Goal: Obtain resource: Obtain resource

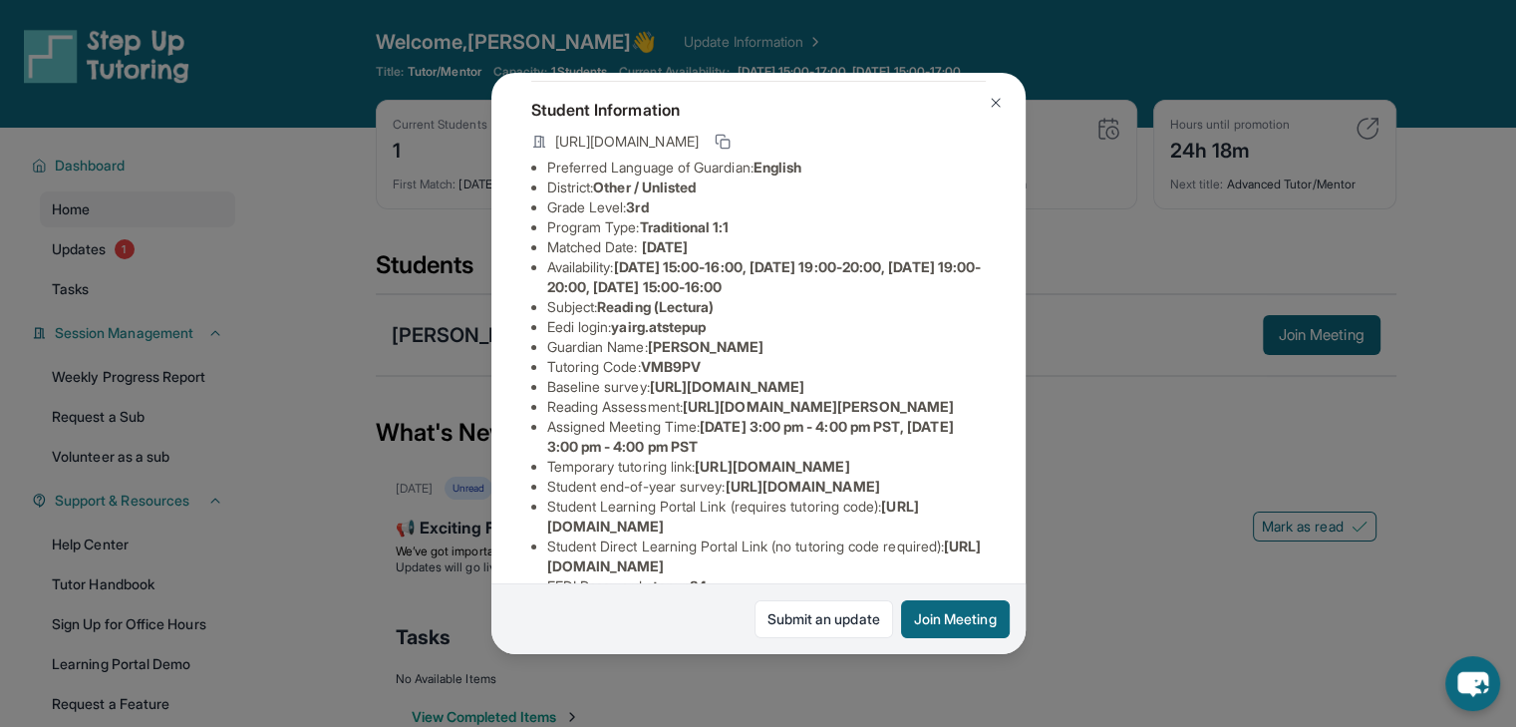
scroll to position [100, 0]
drag, startPoint x: 804, startPoint y: 287, endPoint x: 529, endPoint y: 281, distance: 274.2
drag, startPoint x: 695, startPoint y: 480, endPoint x: 947, endPoint y: 516, distance: 254.9
click at [947, 415] on span "https://ql1qcxwx.paperform.co/?id=2025-s12539&name=Siahna%20Kofe&grade=3rd&wind…" at bounding box center [818, 406] width 271 height 17
click at [966, 417] on li "Reading Assessment : https://ql1qcxwx.paperform.co/?id=2025-s12539&name=Siahna%…" at bounding box center [766, 407] width 439 height 20
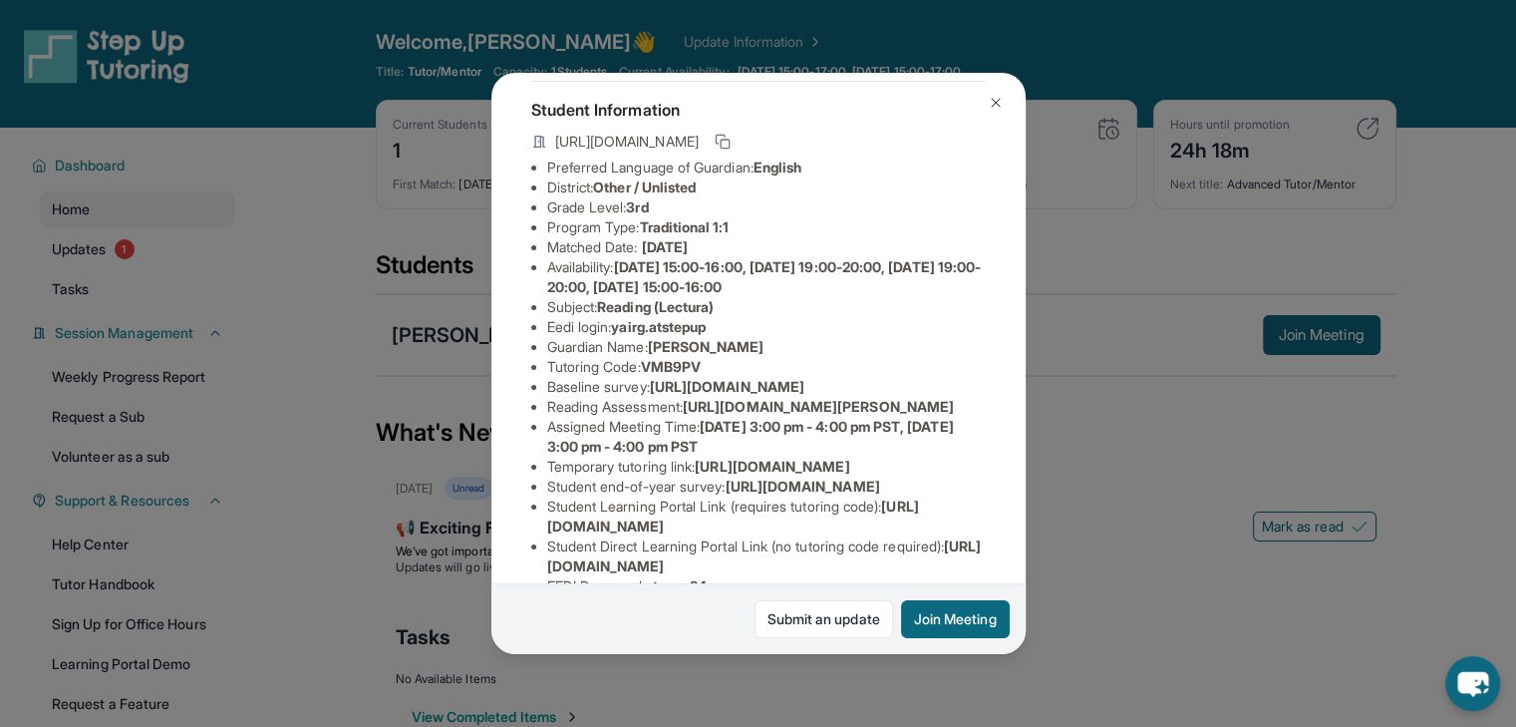
drag, startPoint x: 955, startPoint y: 520, endPoint x: 694, endPoint y: 483, distance: 263.9
click at [694, 417] on li "Reading Assessment : https://ql1qcxwx.paperform.co/?id=2025-s12539&name=Siahna%…" at bounding box center [766, 407] width 439 height 20
copy span "https://ql1qcxwx.paperform.co/?id=2025-s12539&name=Siahna%20Kofe&grade=3rd&wind…"
click at [721, 417] on li "Reading Assessment : https://ql1qcxwx.paperform.co/?id=2025-s12539&name=Siahna%…" at bounding box center [766, 407] width 439 height 20
click at [993, 113] on button at bounding box center [996, 103] width 40 height 40
